Goal: Communication & Community: Participate in discussion

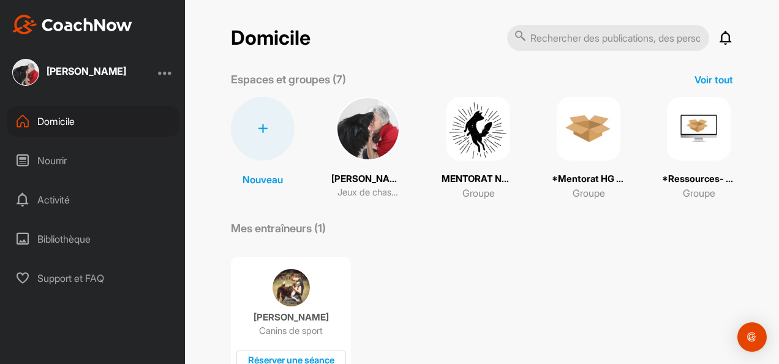
click at [66, 196] on font "Activité" at bounding box center [53, 200] width 32 height 10
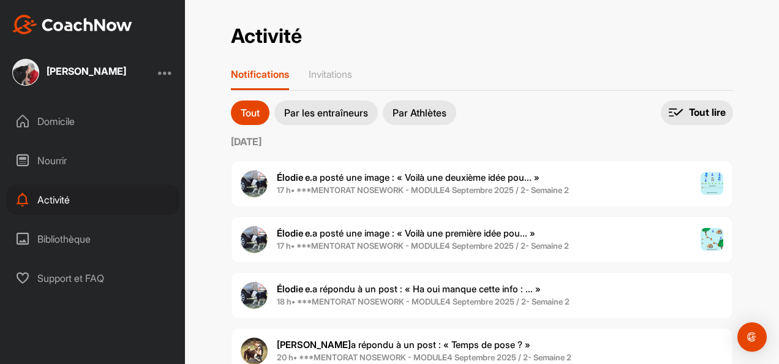
scroll to position [245, 0]
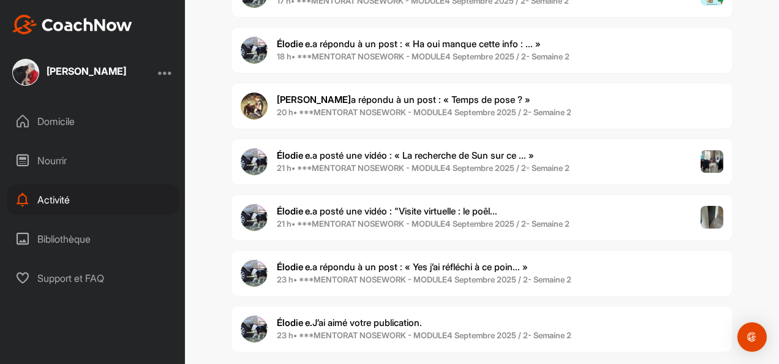
click at [437, 206] on span "[PERSON_NAME] e. a posté une vidéo : "Visite virtuelle : le poêl..." at bounding box center [387, 211] width 221 height 12
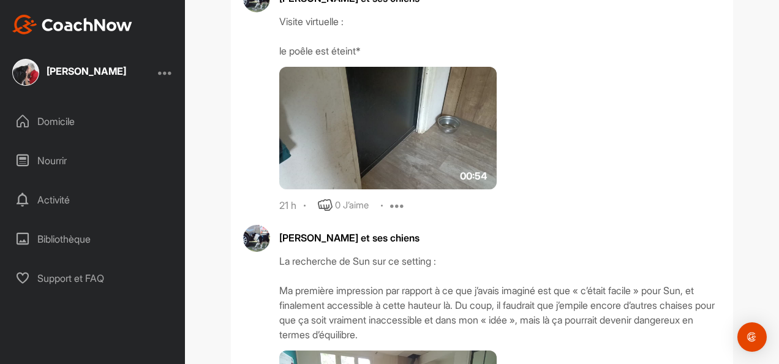
scroll to position [1028, 0]
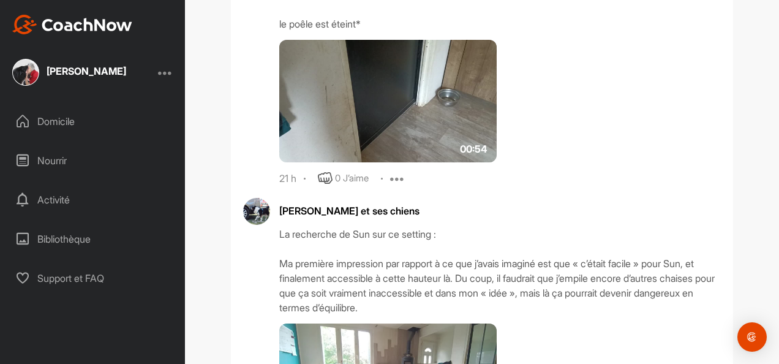
click at [442, 137] on img at bounding box center [388, 101] width 218 height 123
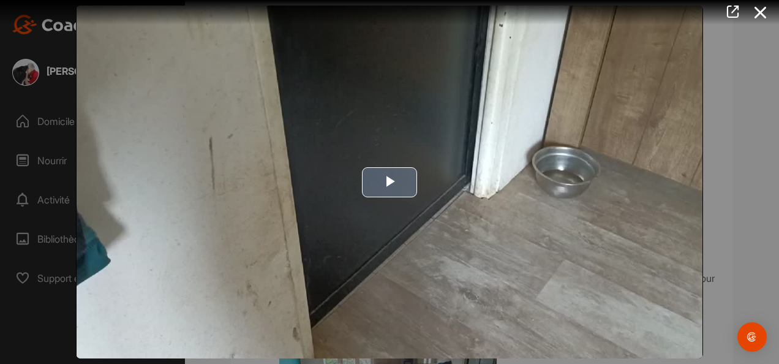
click at [390, 182] on span "Lecteur vidéo" at bounding box center [390, 182] width 0 height 0
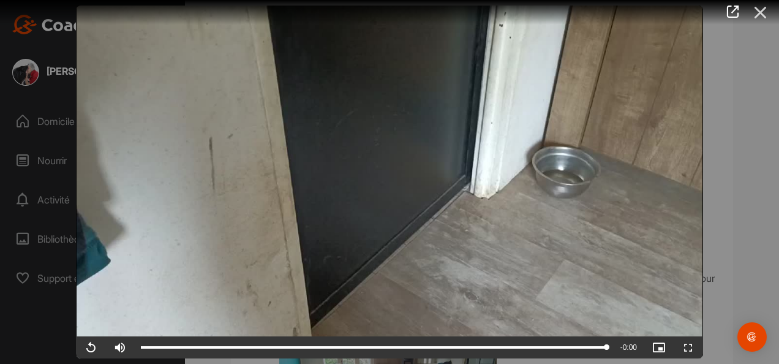
click at [761, 7] on icon at bounding box center [761, 12] width 28 height 23
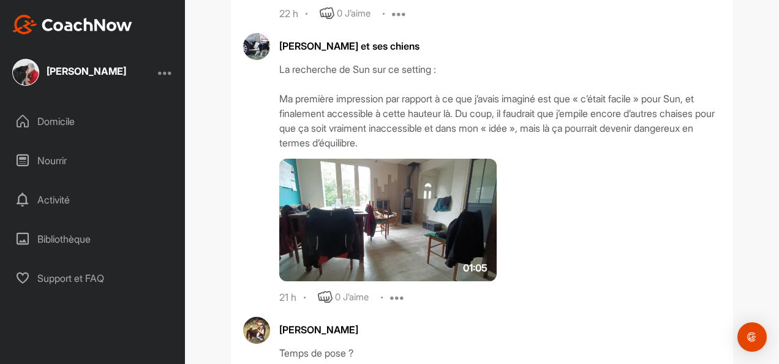
scroll to position [1212, 0]
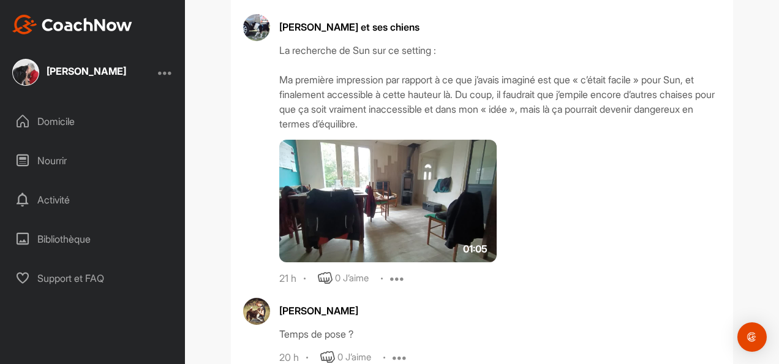
click at [394, 218] on img at bounding box center [388, 201] width 218 height 123
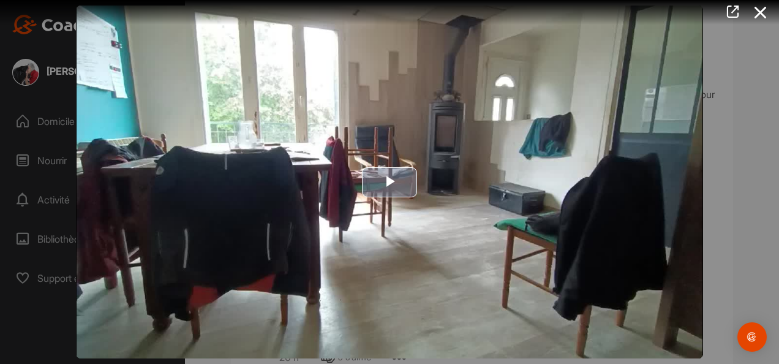
click at [390, 182] on span "Lecteur vidéo" at bounding box center [390, 182] width 0 height 0
click at [718, 87] on div at bounding box center [389, 182] width 779 height 364
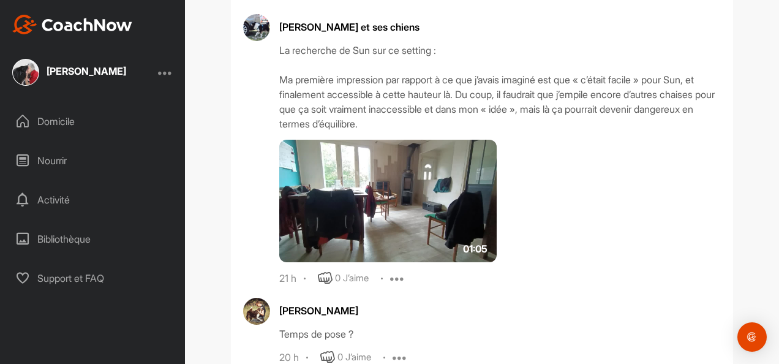
click at [444, 217] on img at bounding box center [388, 201] width 218 height 123
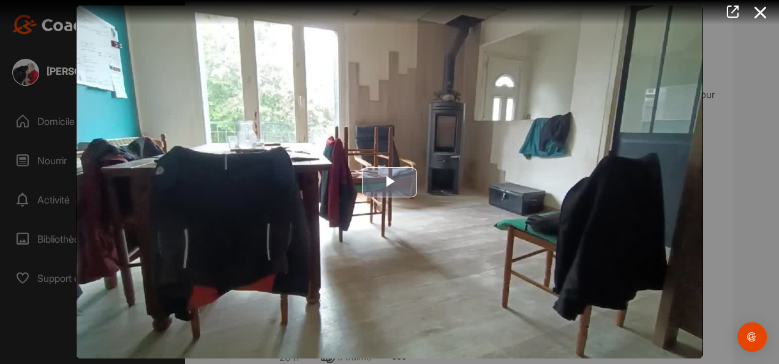
click at [390, 182] on span "Lecteur vidéo" at bounding box center [390, 182] width 0 height 0
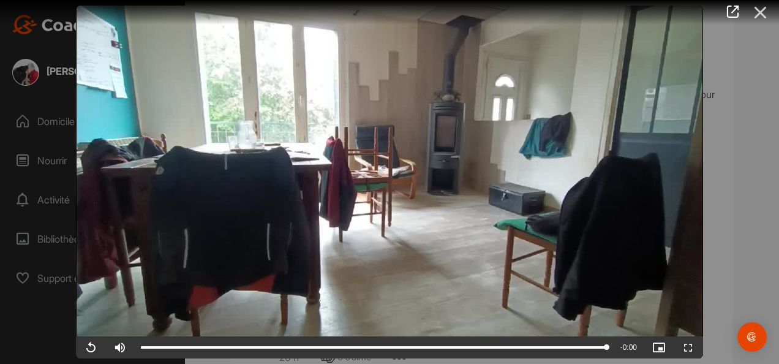
click at [760, 12] on icon at bounding box center [761, 12] width 28 height 23
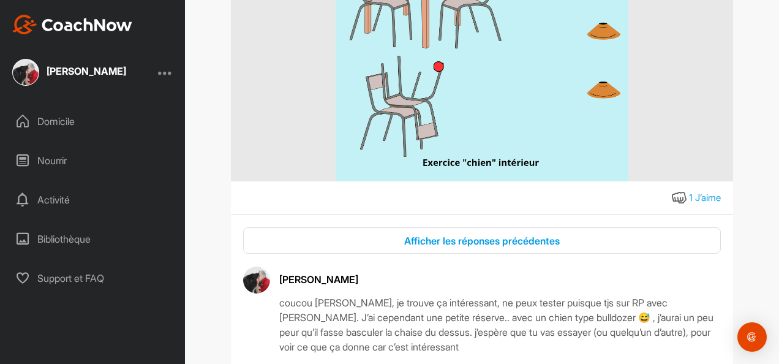
scroll to position [420, 0]
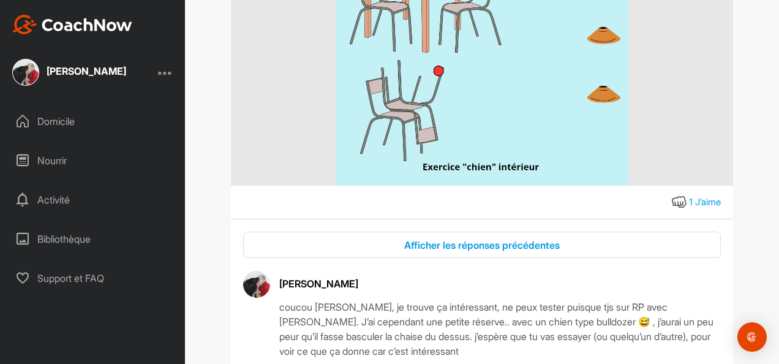
click at [61, 195] on div "Activité" at bounding box center [93, 199] width 173 height 31
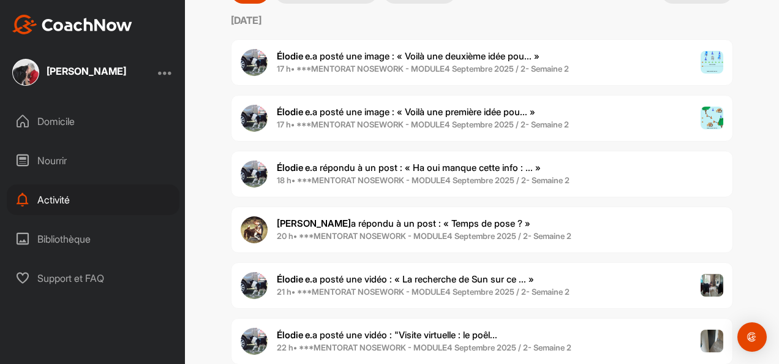
scroll to position [123, 0]
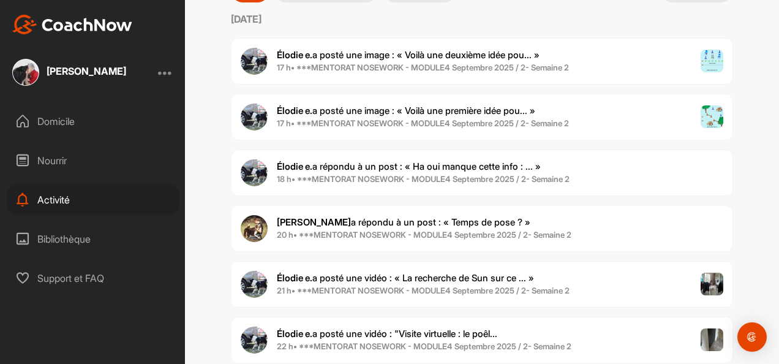
click at [461, 108] on span "[PERSON_NAME] e. a posté une image : « Voilà une première idée pou... »" at bounding box center [406, 111] width 259 height 12
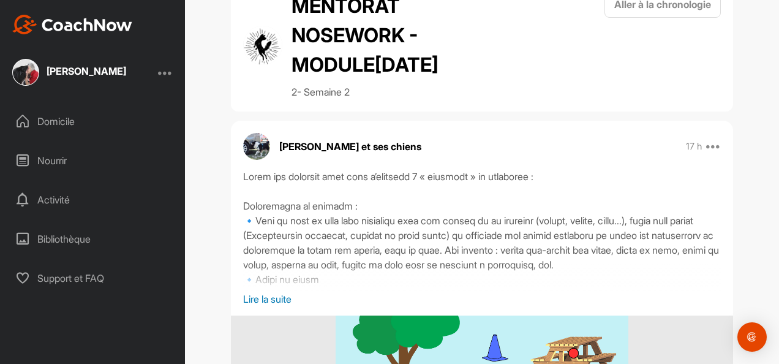
scroll to position [123, 0]
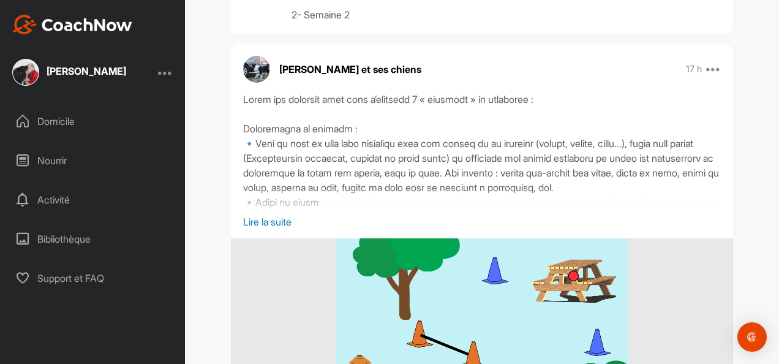
click at [286, 229] on p "Lire la suite" at bounding box center [482, 221] width 478 height 15
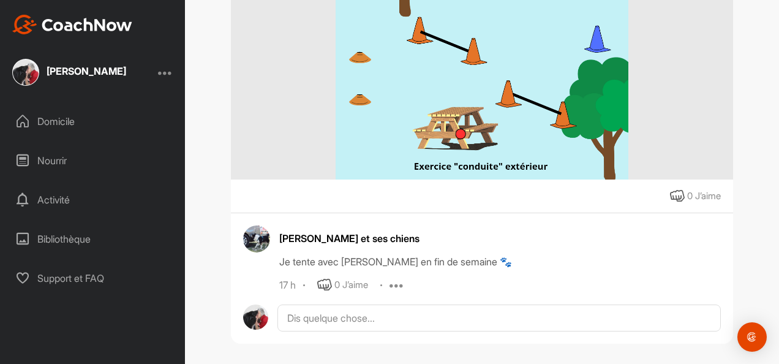
scroll to position [547, 0]
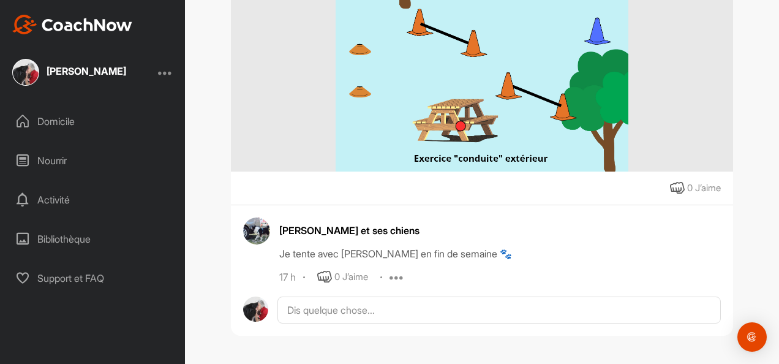
click at [65, 195] on font "Activité" at bounding box center [53, 200] width 32 height 10
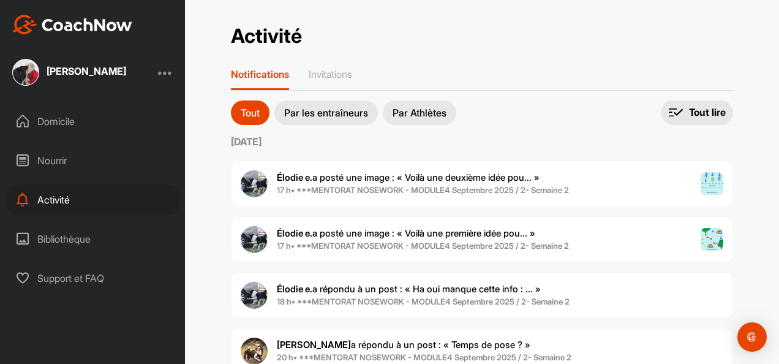
click at [452, 176] on span "[PERSON_NAME] e. a posté une image : « Voilà une deuxième idée pou... »" at bounding box center [408, 178] width 263 height 12
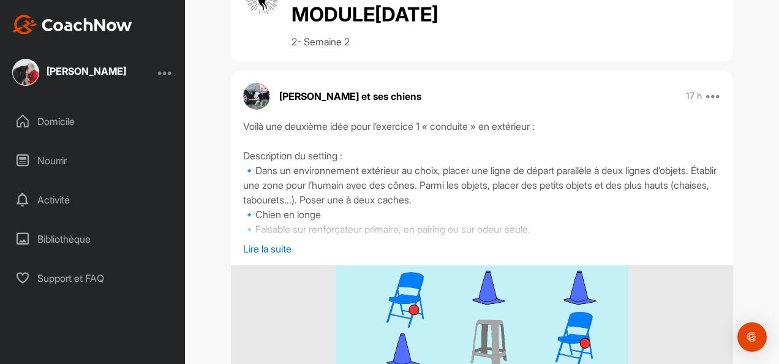
scroll to position [123, 0]
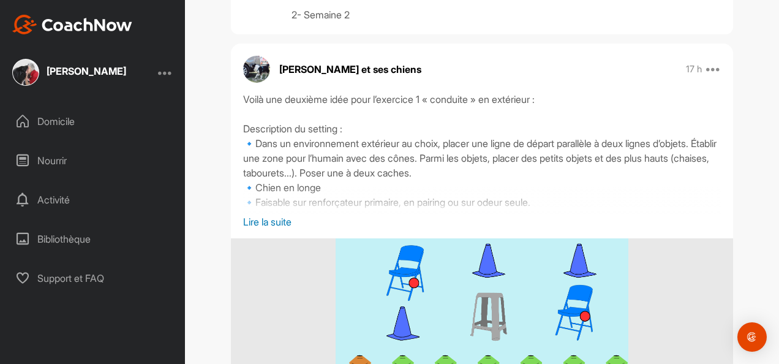
click at [283, 229] on p "Lire la suite" at bounding box center [482, 221] width 478 height 15
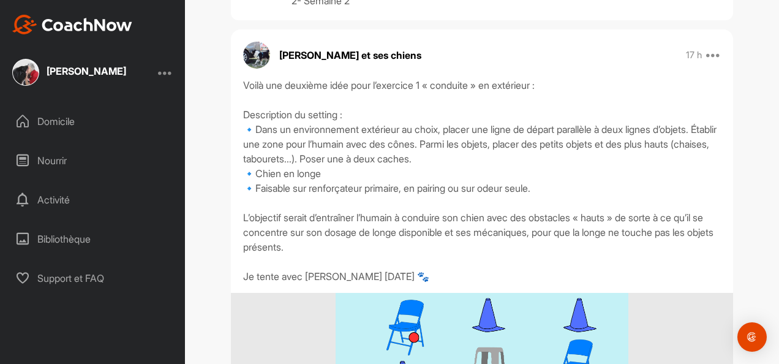
scroll to position [134, 0]
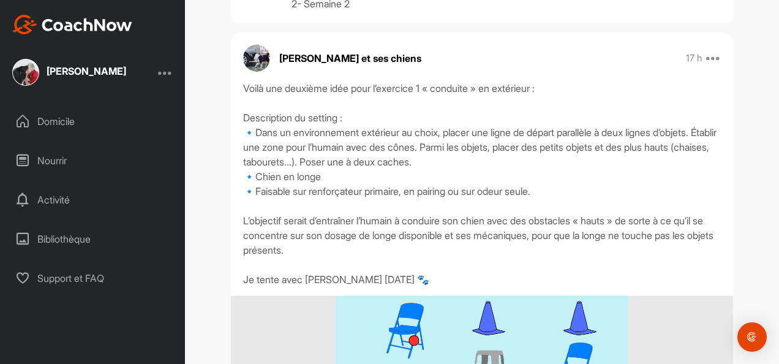
click at [73, 197] on div "Activité" at bounding box center [93, 199] width 173 height 31
